Goal: Task Accomplishment & Management: Complete application form

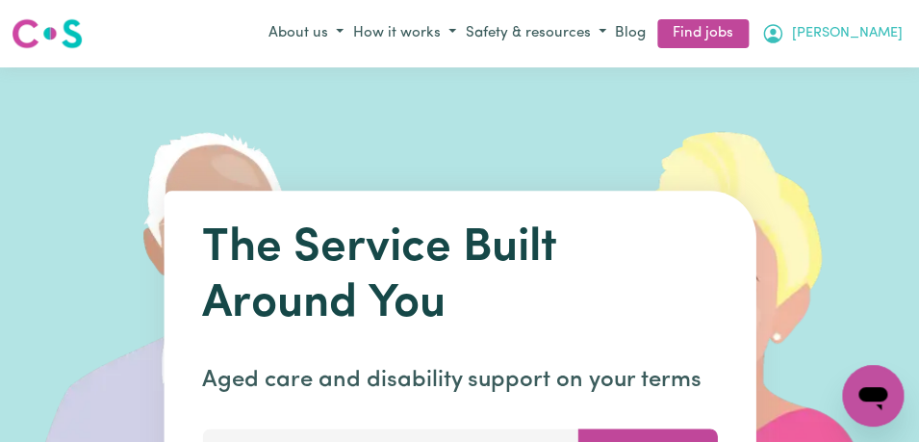
click at [879, 29] on span "[PERSON_NAME]" at bounding box center [847, 33] width 111 height 21
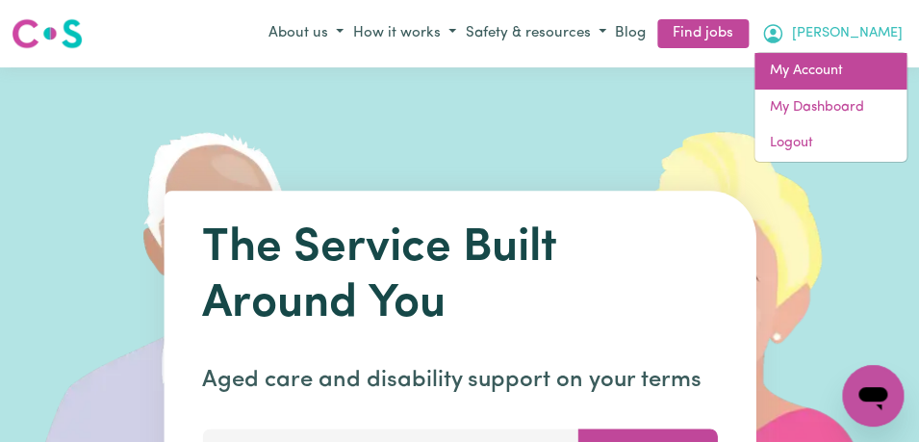
click at [851, 84] on link "My Account" at bounding box center [830, 71] width 152 height 37
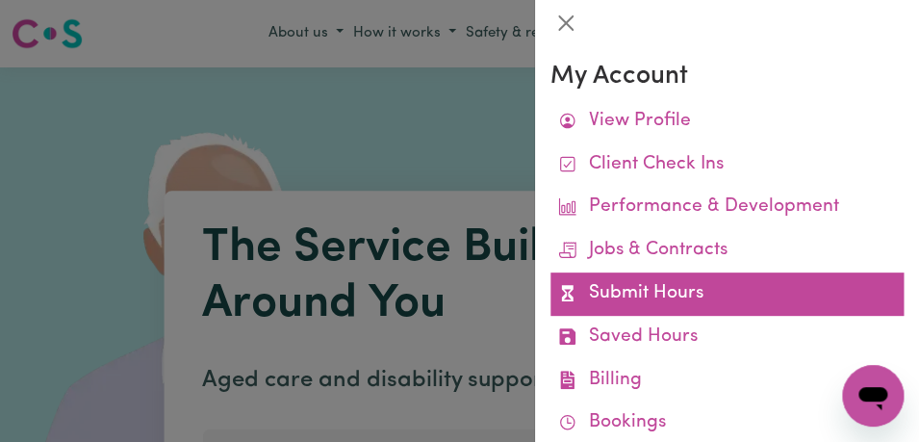
click at [735, 309] on link "Submit Hours" at bounding box center [726, 293] width 353 height 43
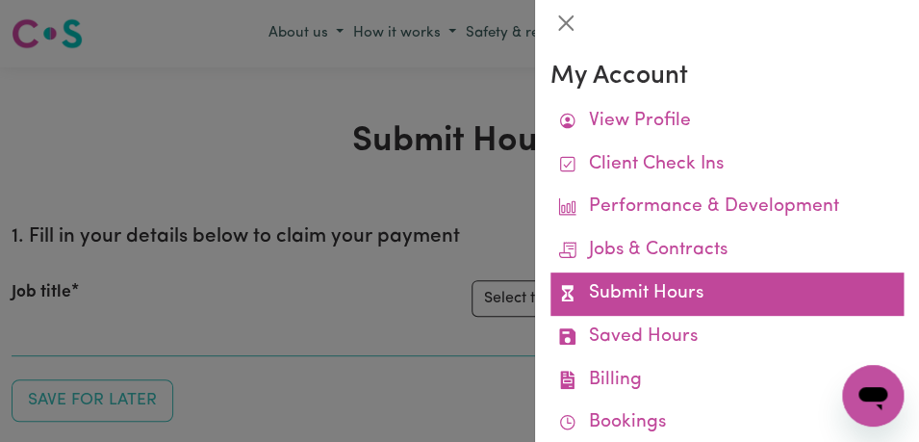
click at [720, 298] on link "Submit Hours" at bounding box center [726, 293] width 353 height 43
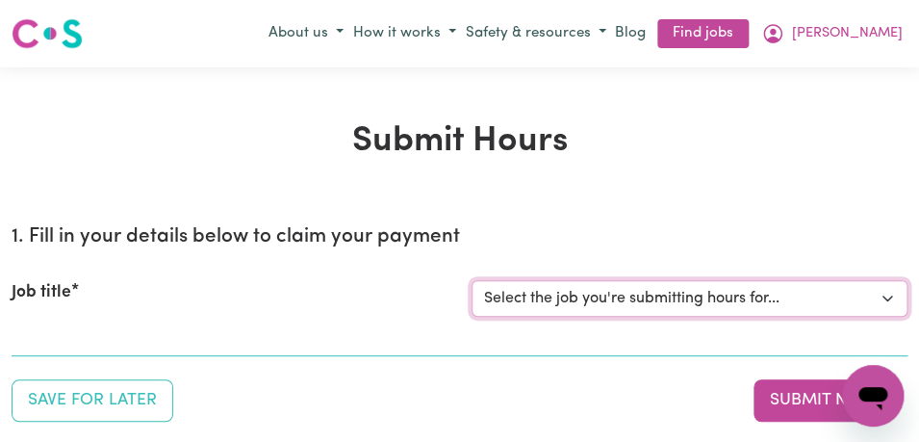
select select "11855"
click option "[[PERSON_NAME]] Support Worker Needed For Personal Care In the Morning- [PERSON…" at bounding box center [0, 0] width 0 height 0
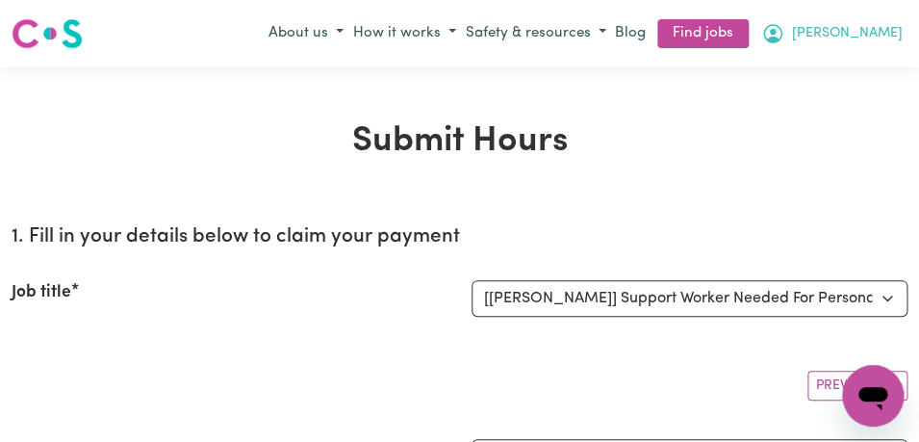
click at [871, 34] on button "[PERSON_NAME]" at bounding box center [831, 33] width 151 height 33
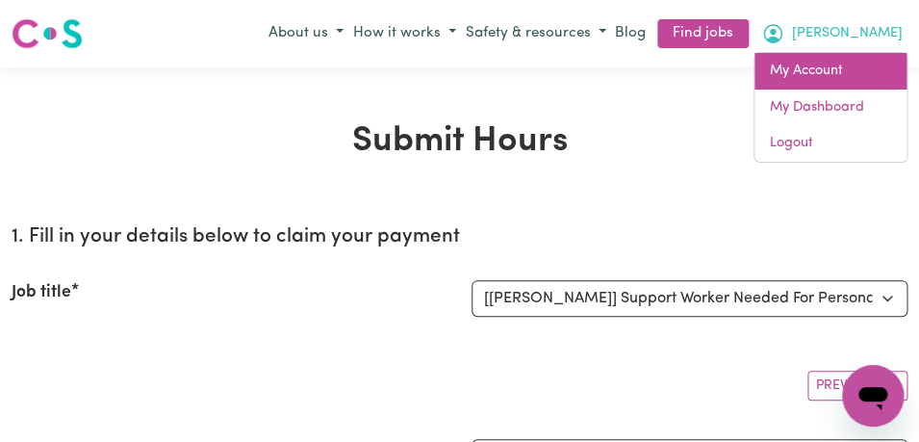
click at [853, 81] on link "My Account" at bounding box center [830, 71] width 152 height 37
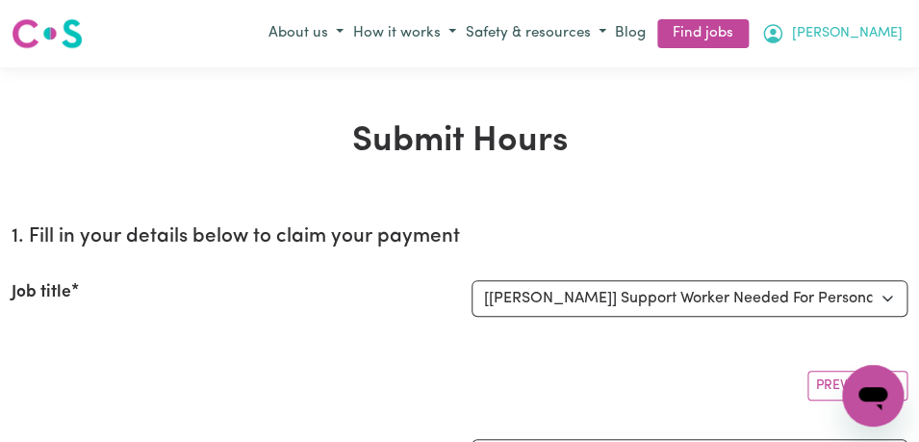
click at [879, 38] on span "[PERSON_NAME]" at bounding box center [847, 33] width 111 height 21
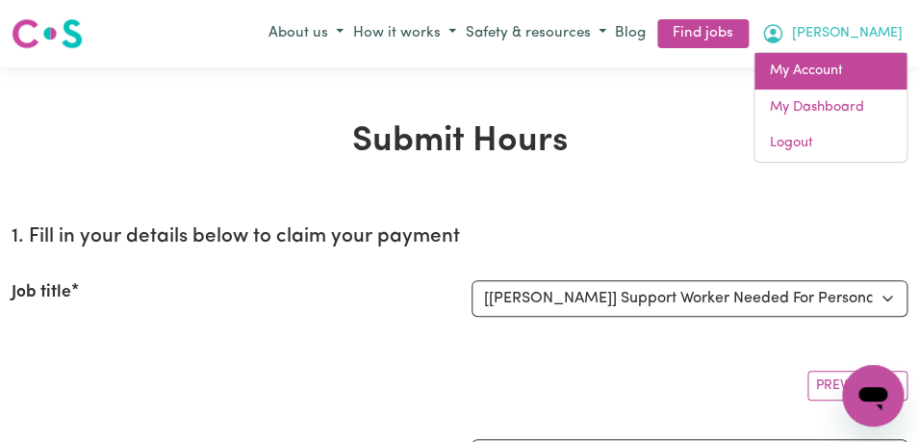
click at [865, 86] on link "My Account" at bounding box center [830, 71] width 152 height 37
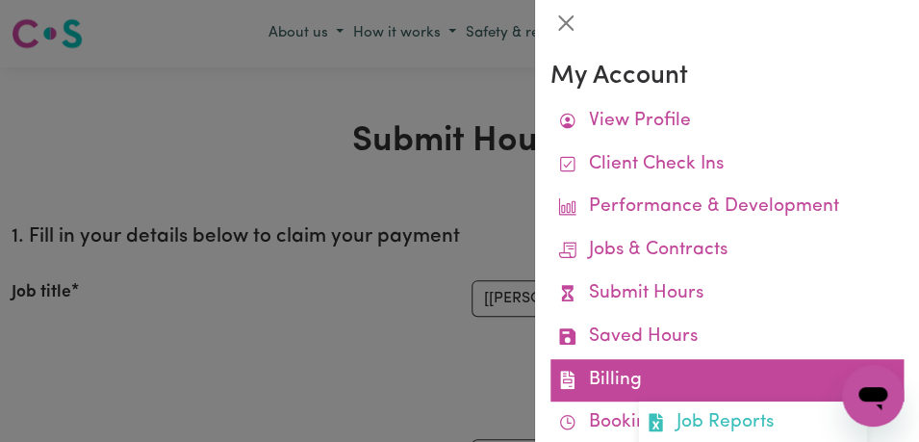
click at [679, 369] on link "Billing Job Reports Remittances Platform Fee Invoices" at bounding box center [726, 380] width 353 height 43
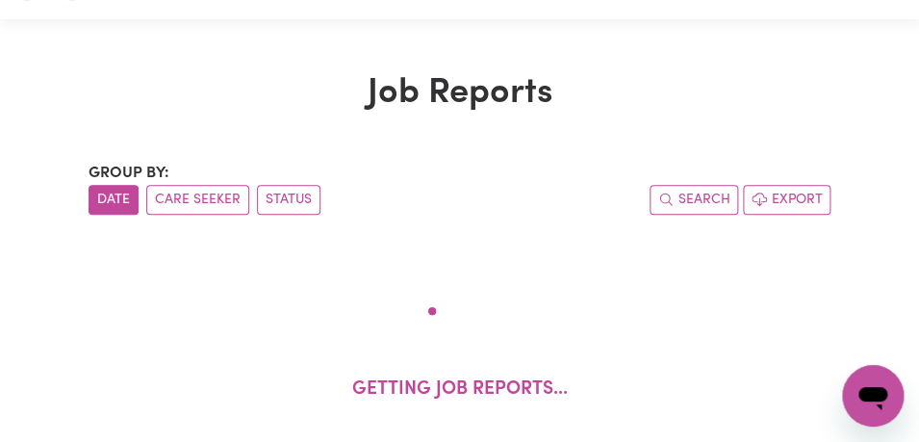
scroll to position [6, 0]
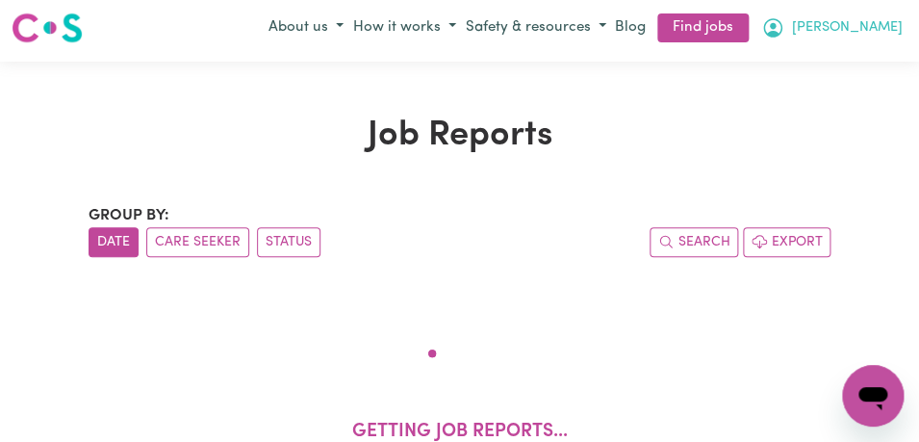
click at [878, 32] on span "[PERSON_NAME]" at bounding box center [847, 27] width 111 height 21
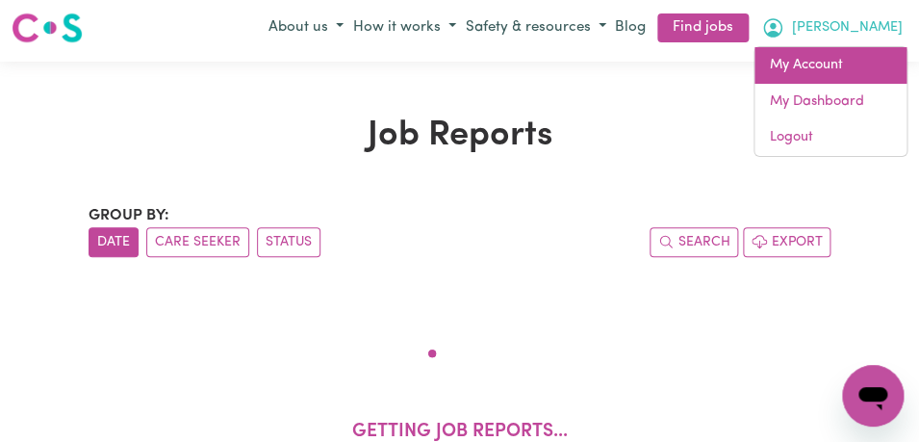
click at [852, 68] on link "My Account" at bounding box center [830, 65] width 152 height 37
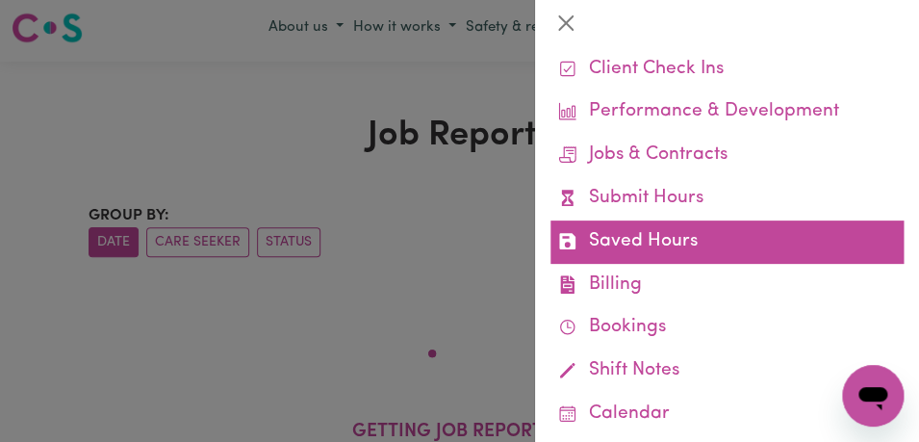
scroll to position [98, 0]
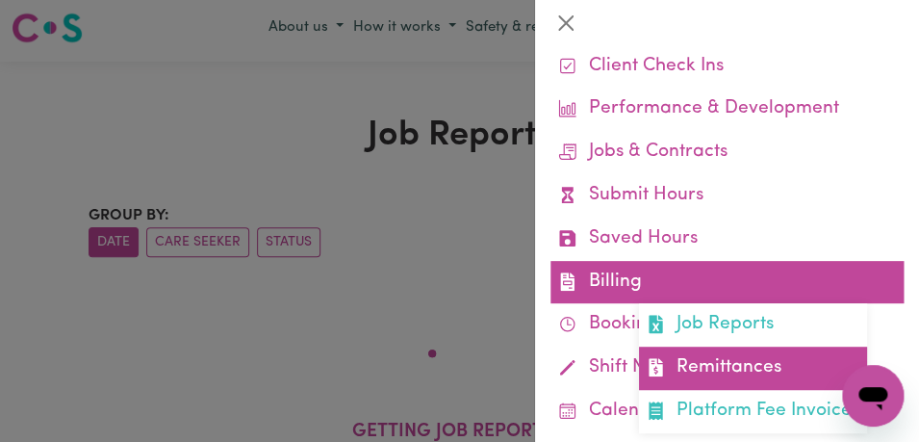
click at [764, 376] on link "Remittances" at bounding box center [753, 367] width 228 height 43
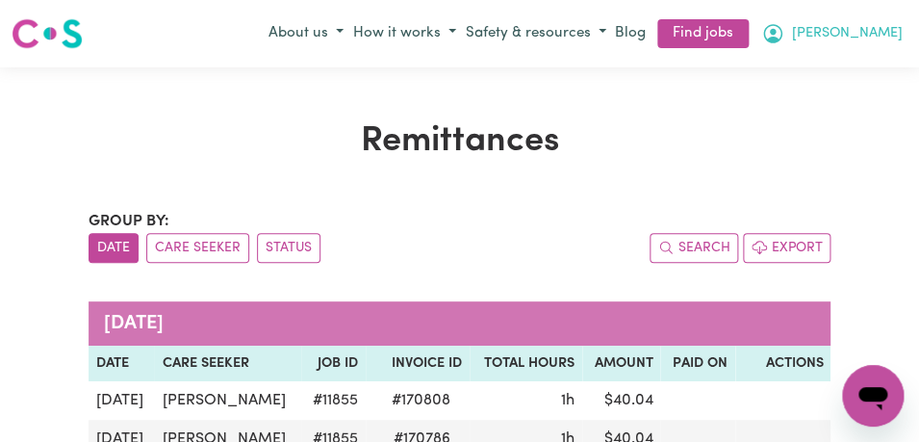
click at [872, 31] on button "[PERSON_NAME]" at bounding box center [831, 33] width 151 height 33
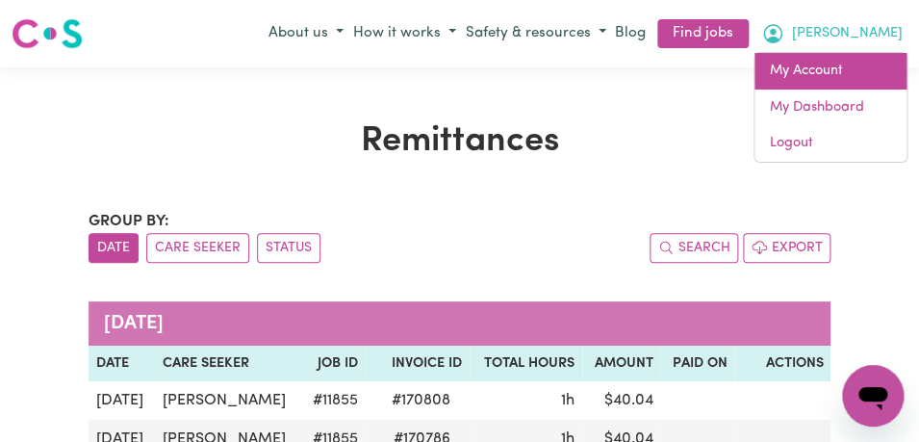
click at [858, 88] on link "My Account" at bounding box center [830, 71] width 152 height 37
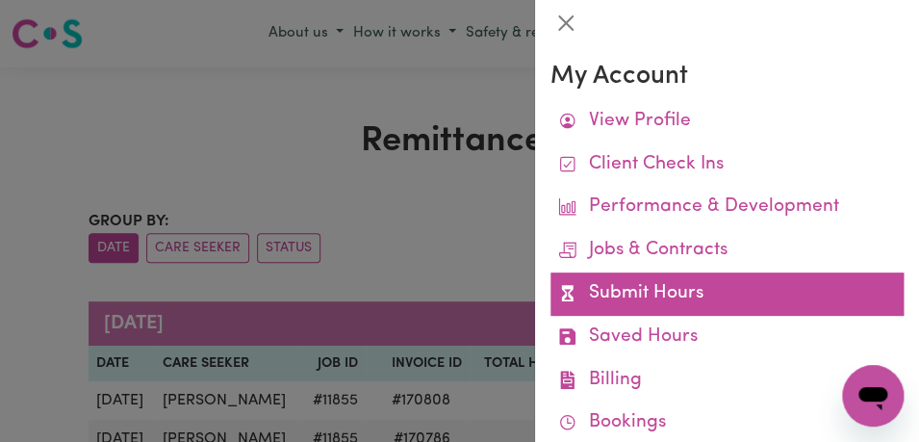
click at [758, 286] on link "Submit Hours" at bounding box center [726, 293] width 353 height 43
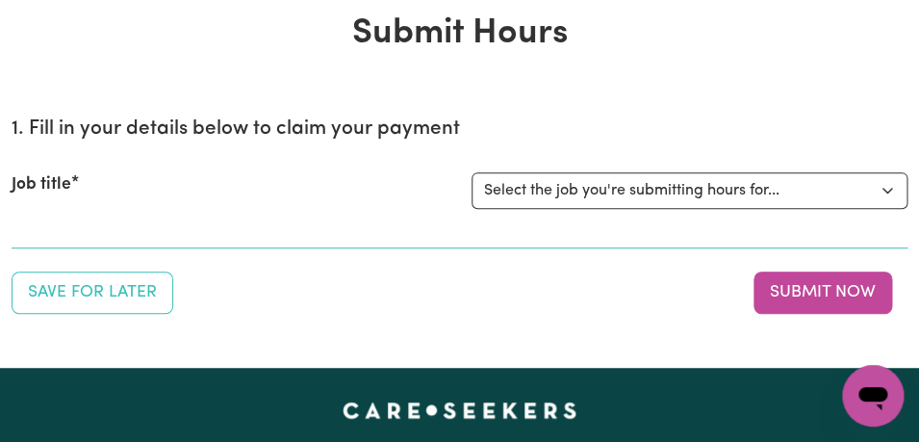
scroll to position [114, 0]
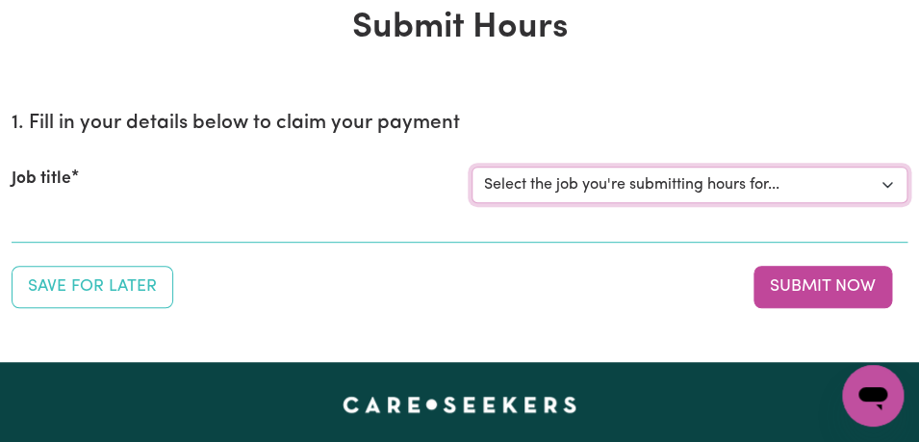
select select "11855"
click option "[[PERSON_NAME]] Support Worker Needed For Personal Care In the Morning- [PERSON…" at bounding box center [0, 0] width 0 height 0
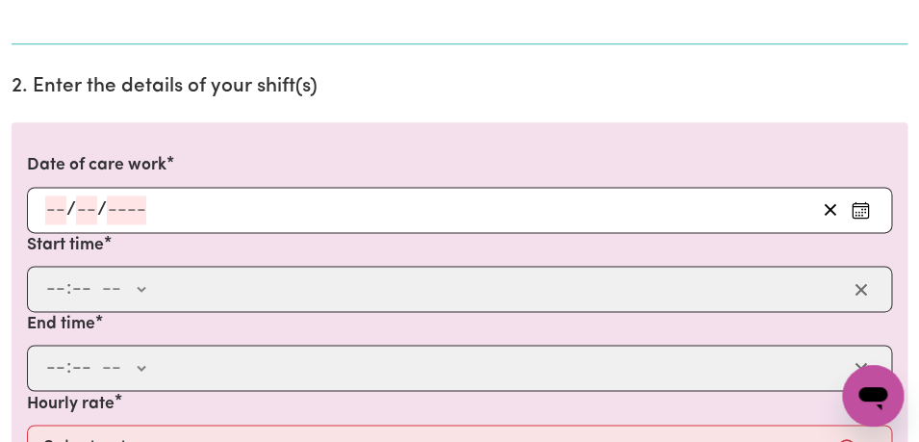
scroll to position [543, 0]
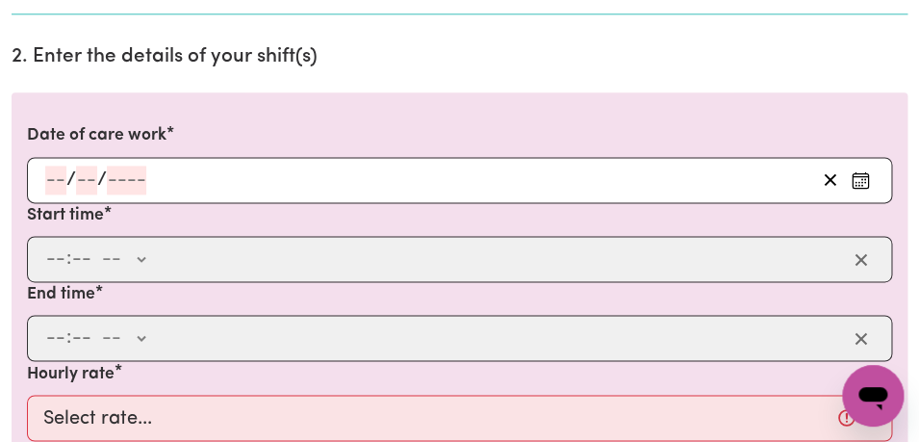
click at [859, 185] on icon "Enter the date of care work" at bounding box center [860, 179] width 19 height 19
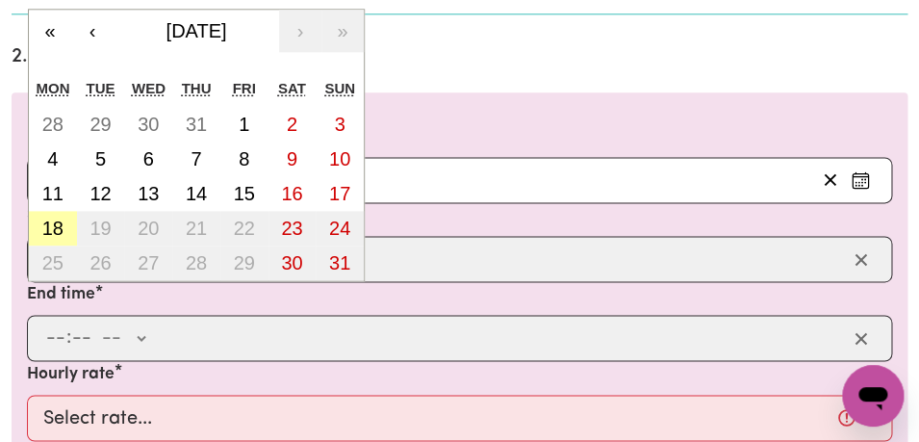
click at [49, 229] on abbr "18" at bounding box center [52, 227] width 21 height 21
type input "[DATE]"
type input "18"
type input "8"
type input "2025"
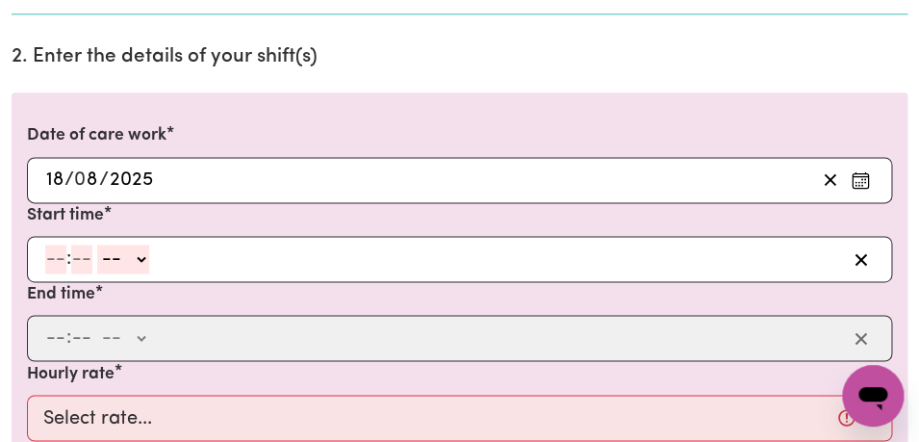
click at [53, 259] on input "number" at bounding box center [55, 258] width 21 height 29
type input "8"
type input "00"
select select "am"
click option "AM" at bounding box center [0, 0] width 0 height 0
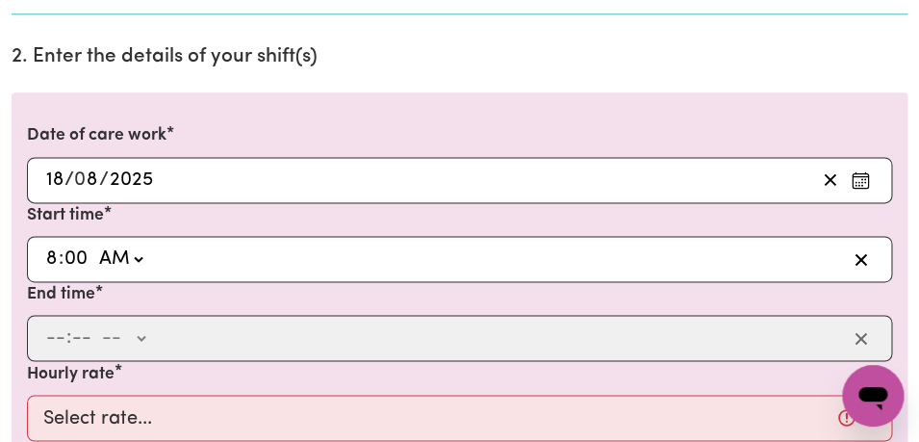
type input "08:00"
type input "0"
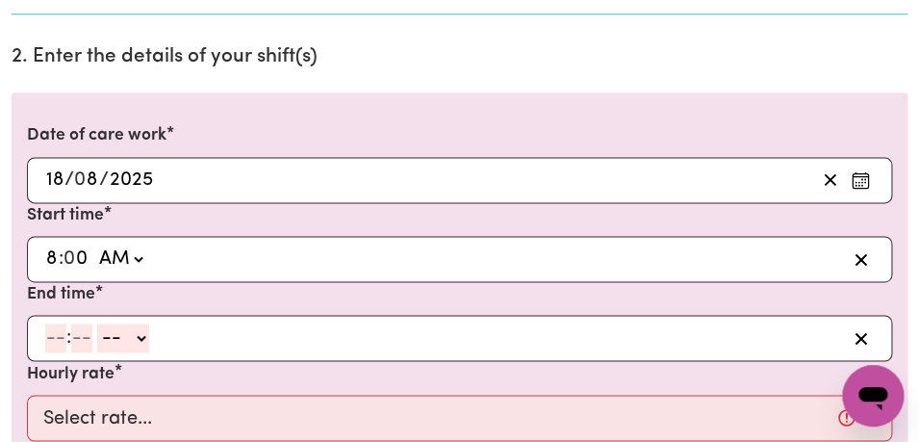
click at [58, 336] on input "number" at bounding box center [55, 337] width 21 height 29
type input "9"
type input "00"
select select "am"
click option "AM" at bounding box center [0, 0] width 0 height 0
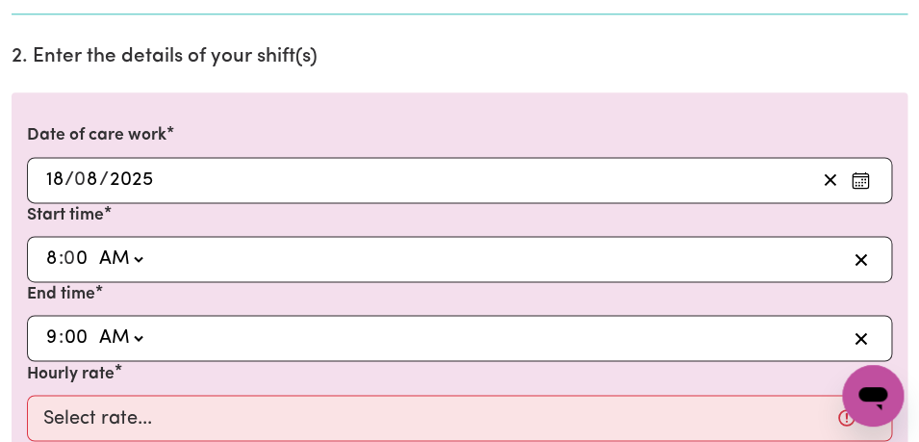
type input "09:00"
type input "0"
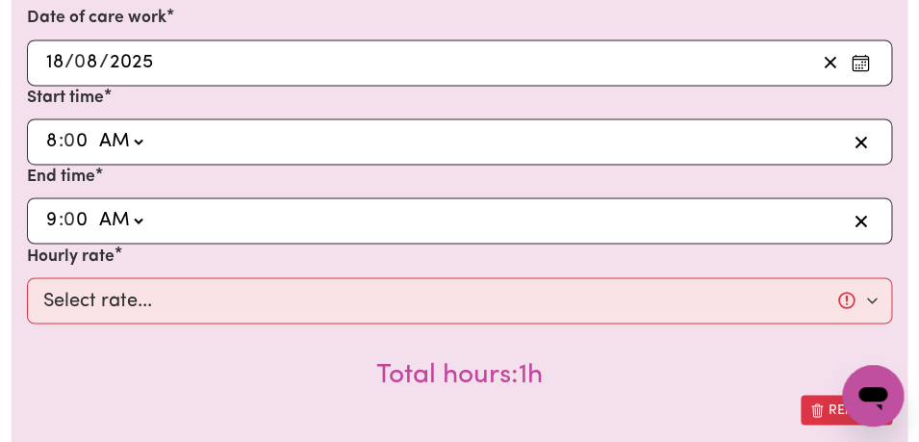
scroll to position [666, 0]
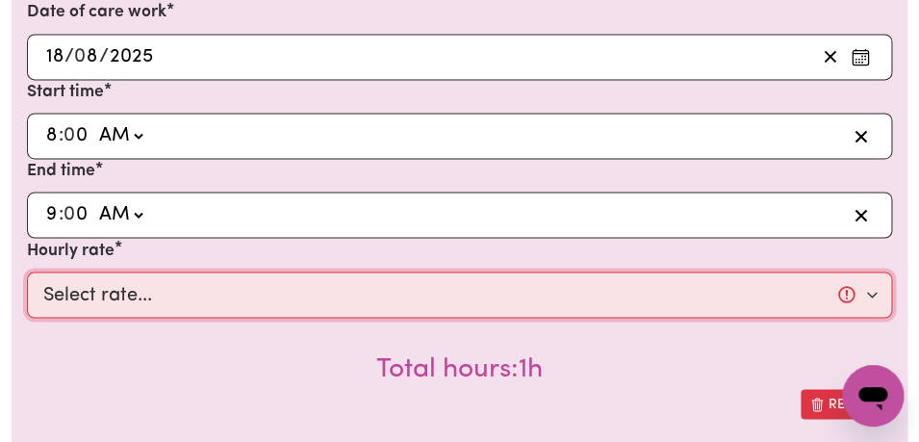
click option "$64.00 ([DATE])" at bounding box center [0, 0] width 0 height 0
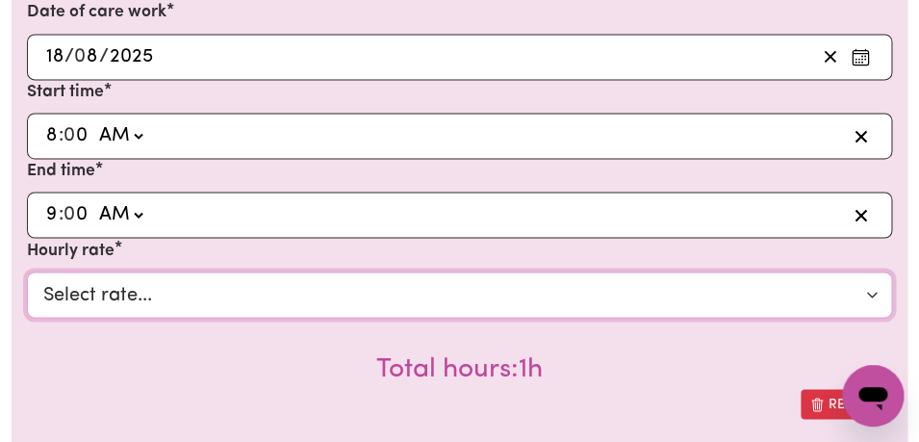
select select "44-Weekday"
click option "$44.00 (Weekday)" at bounding box center [0, 0] width 0 height 0
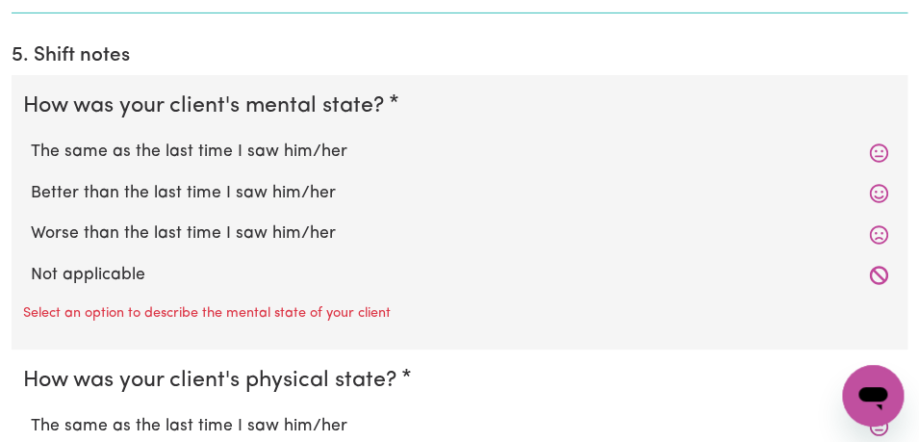
scroll to position [1673, 0]
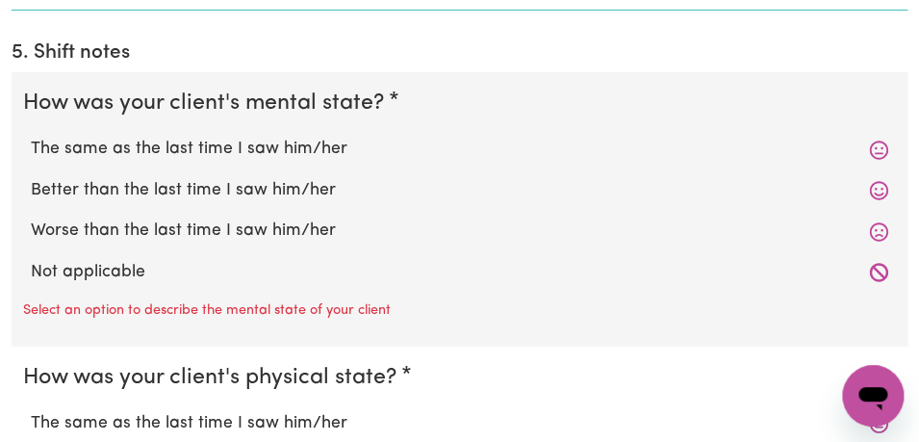
click at [425, 142] on label "The same as the last time I saw him/her" at bounding box center [459, 149] width 857 height 25
click at [31, 137] on input "The same as the last time I saw him/her" at bounding box center [30, 136] width 1 height 1
radio input "true"
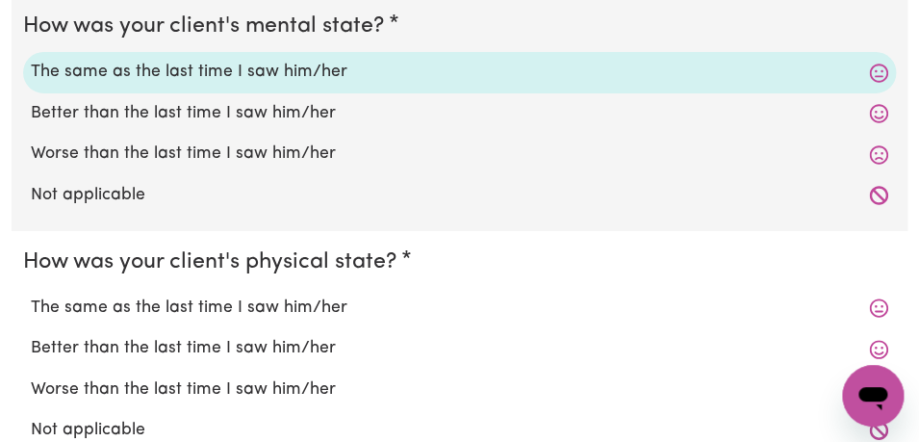
scroll to position [1756, 0]
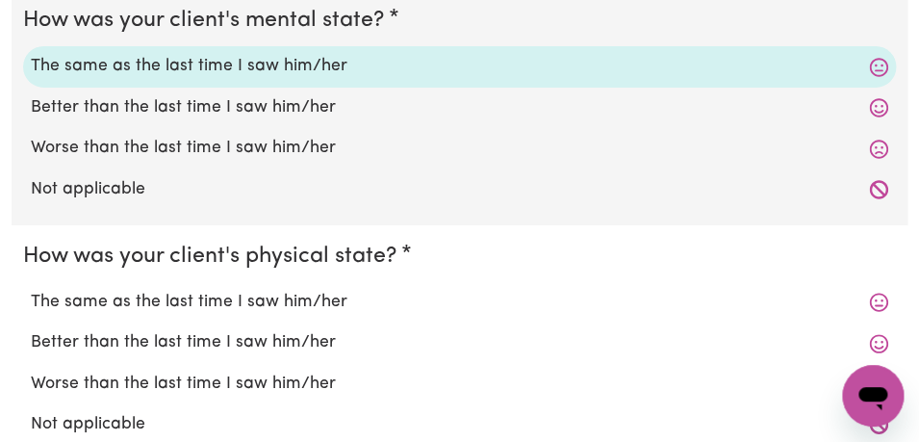
click at [395, 296] on label "The same as the last time I saw him/her" at bounding box center [459, 302] width 857 height 25
click at [31, 290] on input "The same as the last time I saw him/her" at bounding box center [30, 289] width 1 height 1
radio input "true"
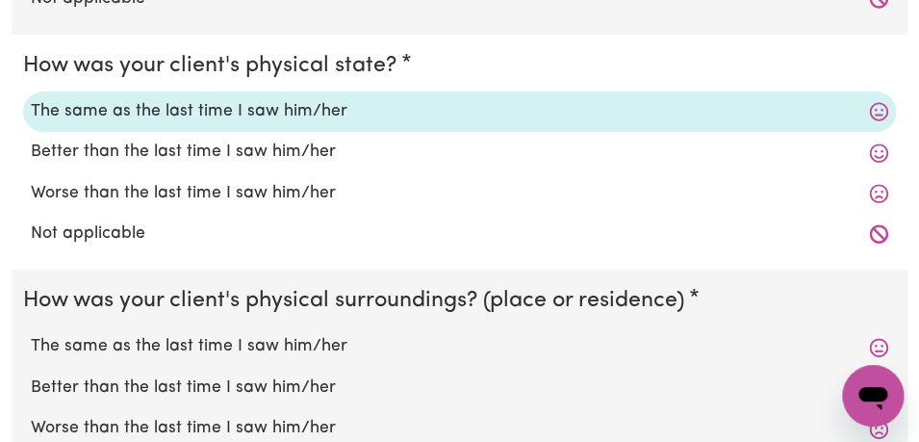
scroll to position [1951, 0]
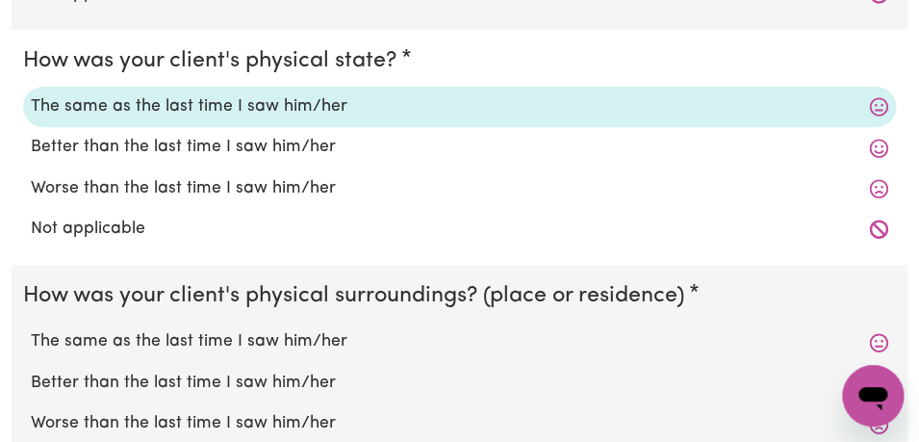
click at [369, 335] on label "The same as the last time I saw him/her" at bounding box center [459, 341] width 857 height 25
click at [31, 329] on input "The same as the last time I saw him/her" at bounding box center [30, 328] width 1 height 1
radio input "true"
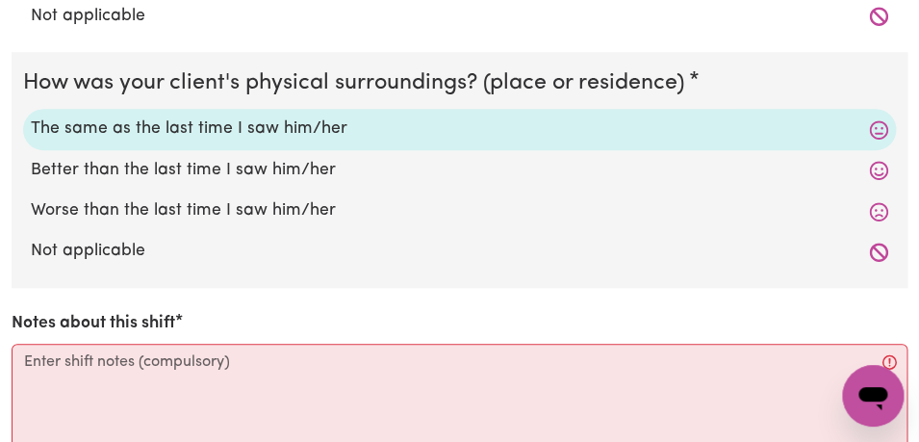
scroll to position [2170, 0]
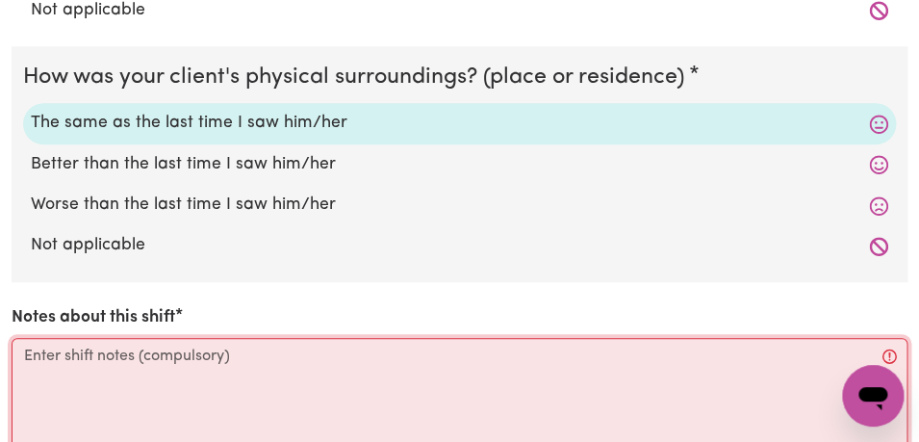
click at [280, 363] on textarea "Notes about this shift" at bounding box center [460, 410] width 896 height 144
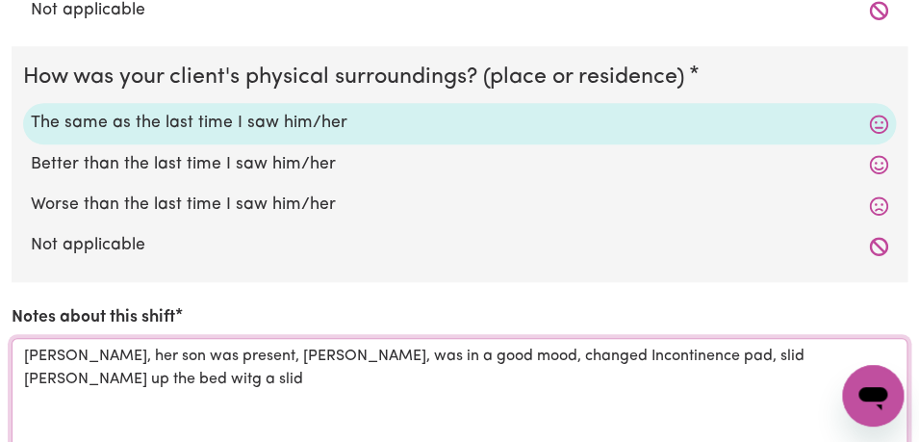
click at [773, 362] on textarea "[PERSON_NAME], her son was present, [PERSON_NAME], was in a good mood, changed …" at bounding box center [460, 410] width 896 height 144
click at [828, 361] on textarea "[PERSON_NAME], her son was present, [PERSON_NAME], was in a good mood, changed …" at bounding box center [460, 410] width 896 height 144
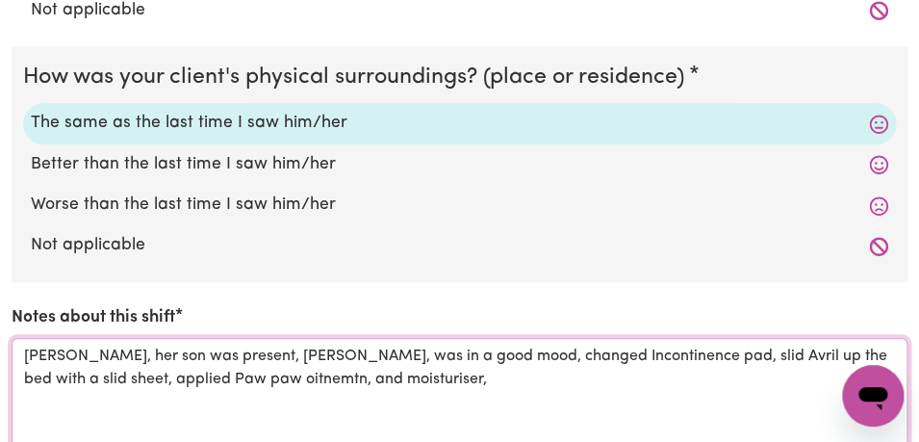
click at [213, 384] on textarea "[PERSON_NAME], her son was present, [PERSON_NAME], was in a good mood, changed …" at bounding box center [460, 410] width 896 height 144
click at [404, 381] on textarea "[PERSON_NAME], her son was present, [PERSON_NAME], was in a good mood, changed …" at bounding box center [460, 410] width 896 height 144
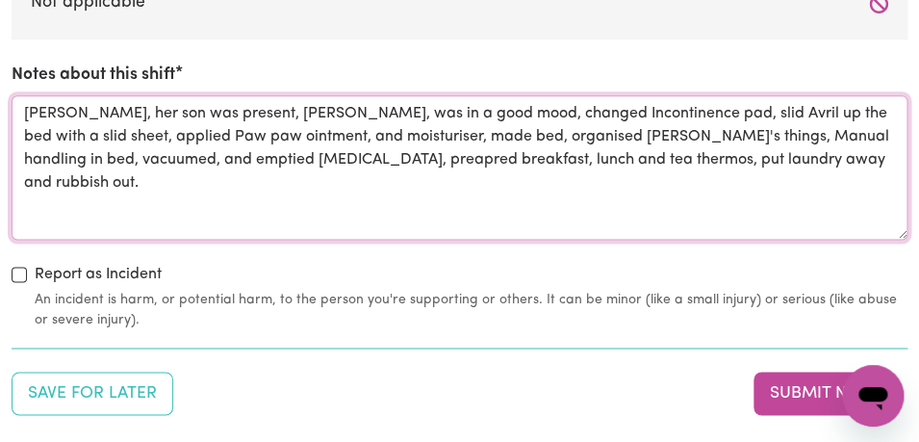
scroll to position [2415, 0]
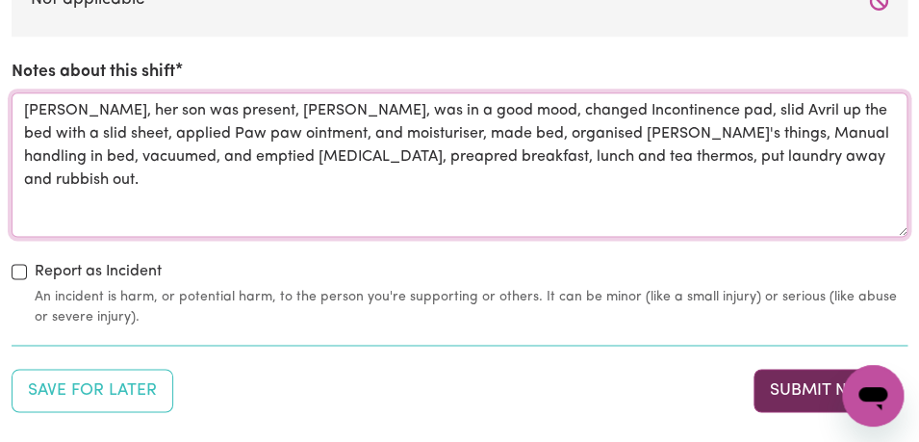
type textarea "[PERSON_NAME], her son was present, [PERSON_NAME], was in a good mood, changed …"
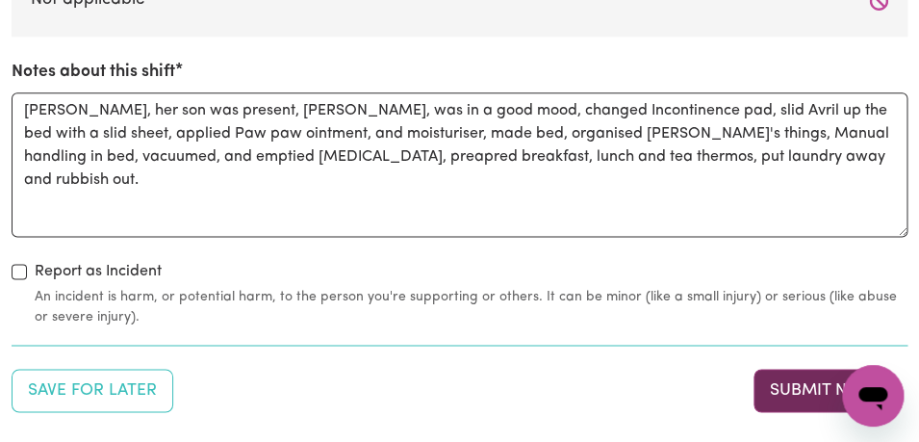
click at [802, 381] on button "Submit Now" at bounding box center [822, 390] width 139 height 42
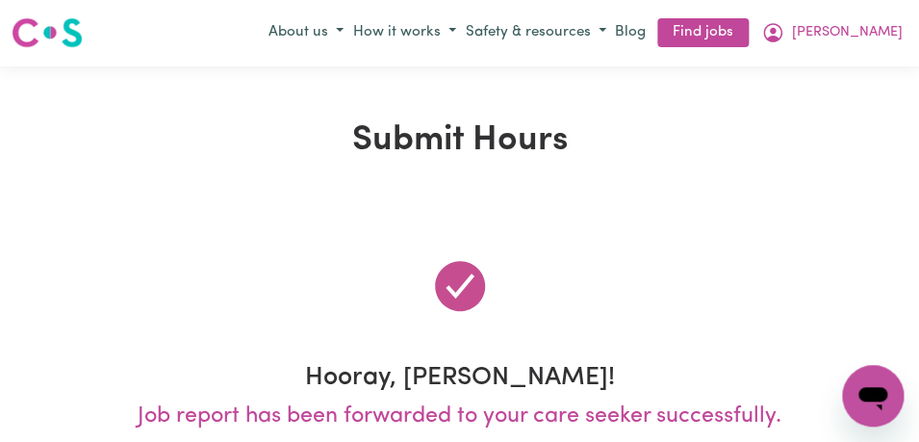
scroll to position [0, 0]
